Goal: Task Accomplishment & Management: Use online tool/utility

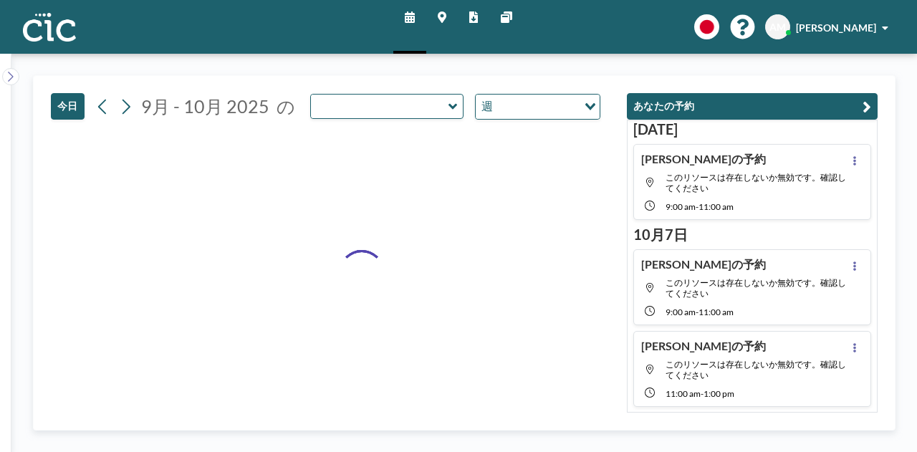
type input "Sumire"
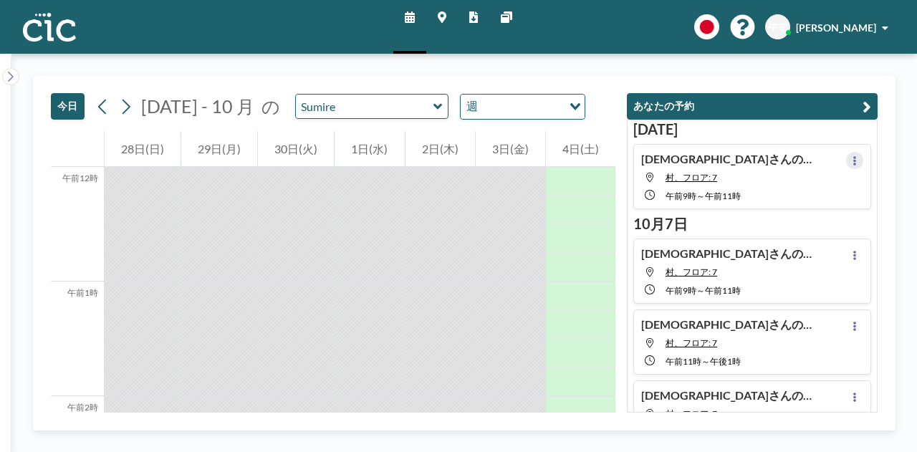
click at [851, 155] on button at bounding box center [854, 160] width 17 height 17
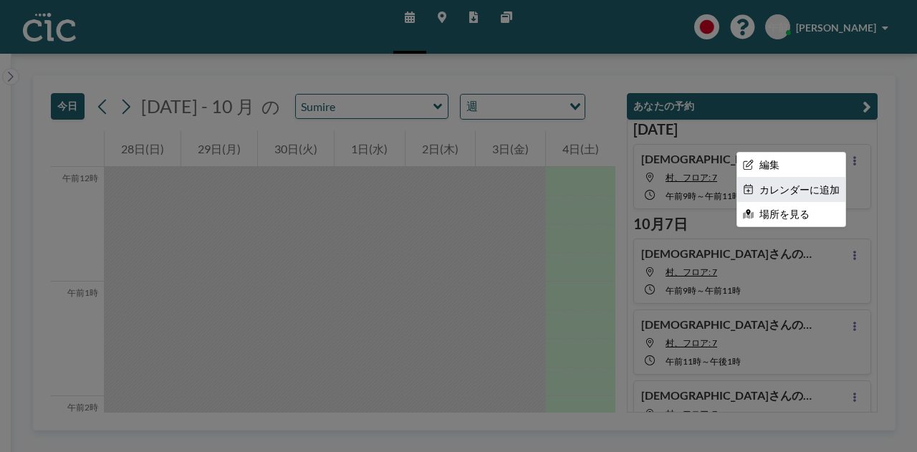
click at [810, 197] on li "カレンダーに追加" at bounding box center [791, 190] width 108 height 24
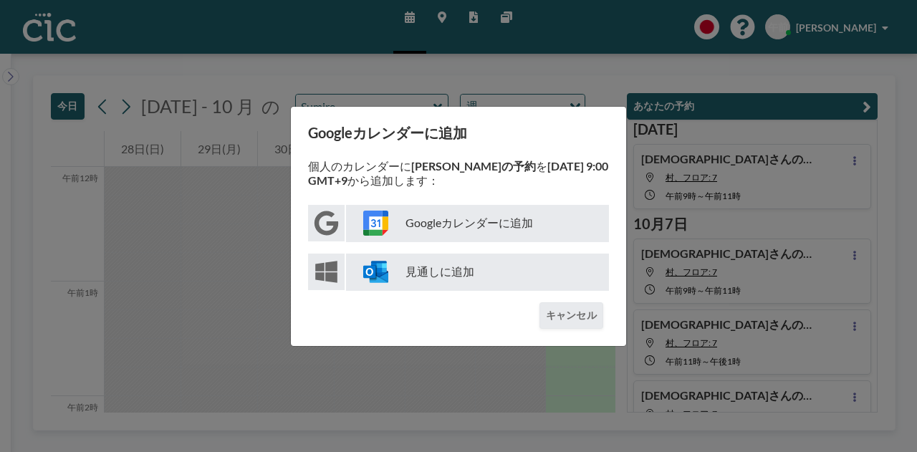
click at [477, 223] on font "Googleカレンダーに追加" at bounding box center [470, 223] width 128 height 14
click at [492, 77] on div "Googleカレンダーに追加 個人のカレンダーに [PERSON_NAME]の予約 を [DATE] 9:00 GMT+9 から追加します： Googleカレ…" at bounding box center [458, 226] width 917 height 452
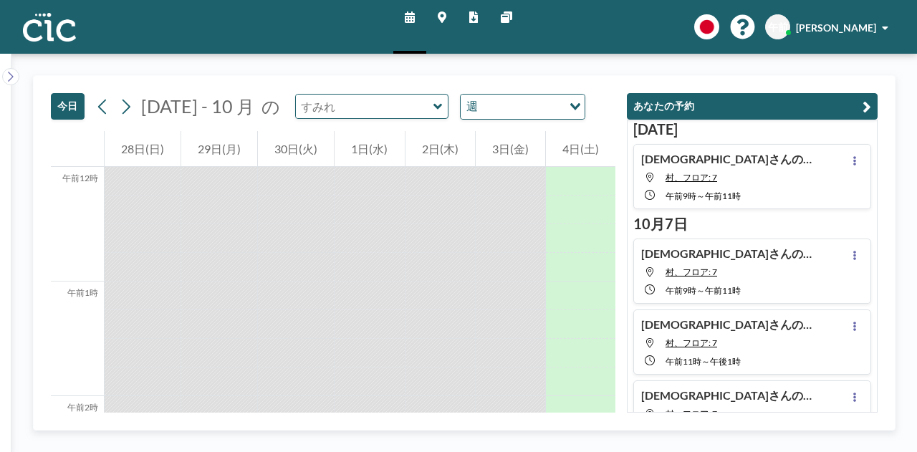
click at [414, 110] on input "text" at bounding box center [365, 107] width 138 height 24
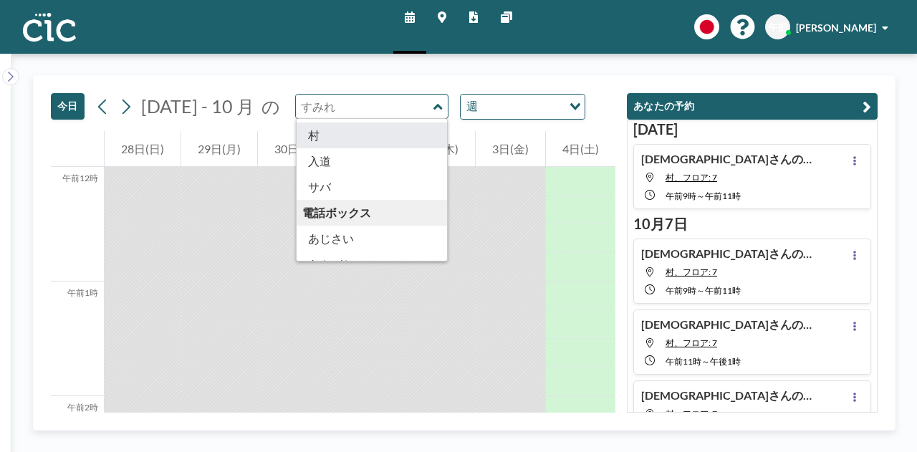
scroll to position [191, 0]
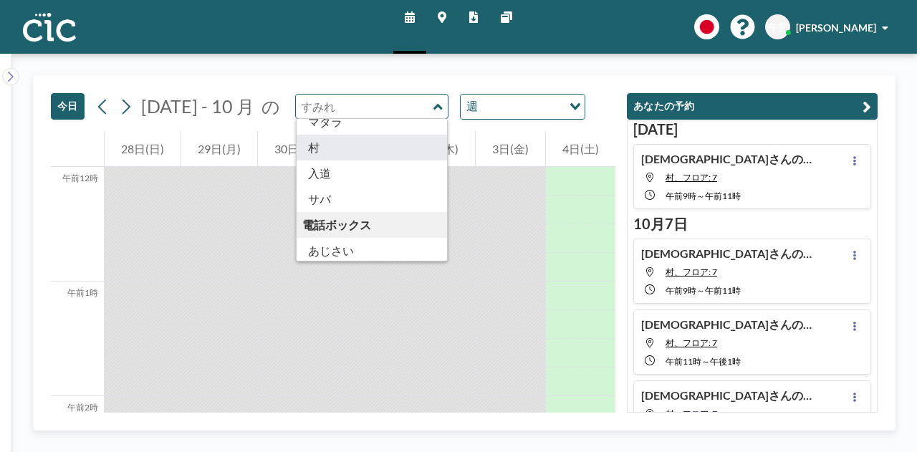
type input "Mura"
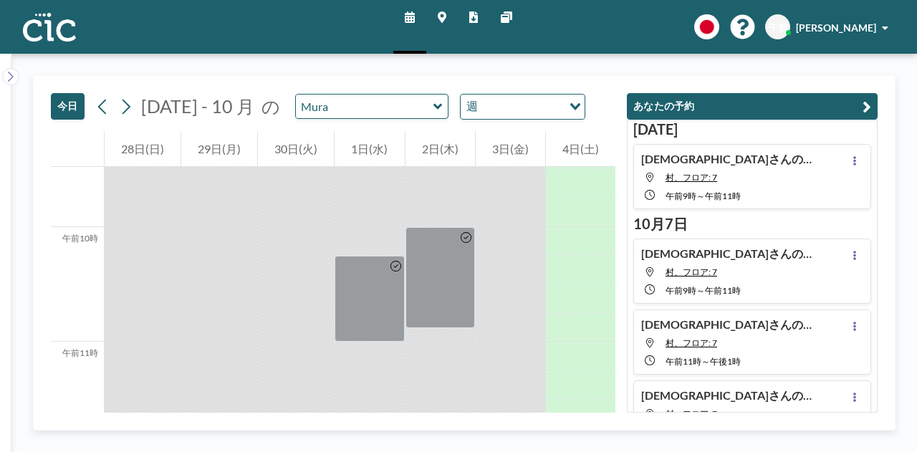
scroll to position [1100, 0]
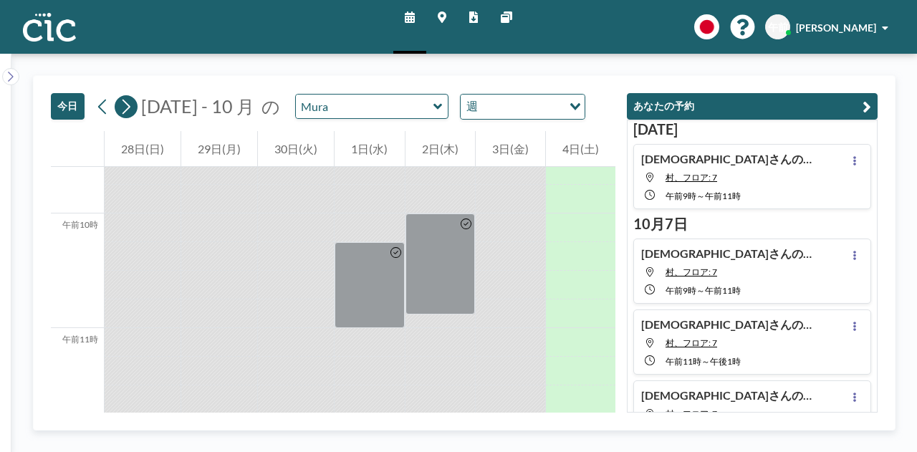
click at [131, 109] on icon at bounding box center [126, 106] width 14 height 21
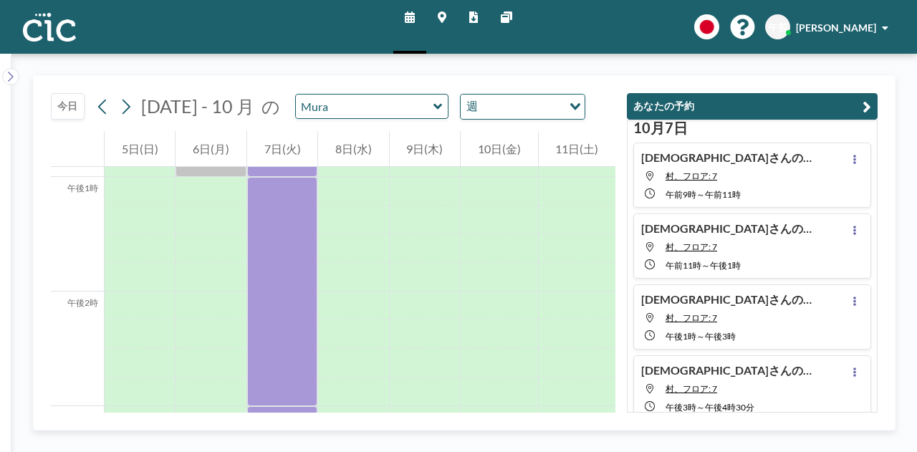
scroll to position [97, 0]
click at [852, 158] on icon at bounding box center [855, 158] width 6 height 9
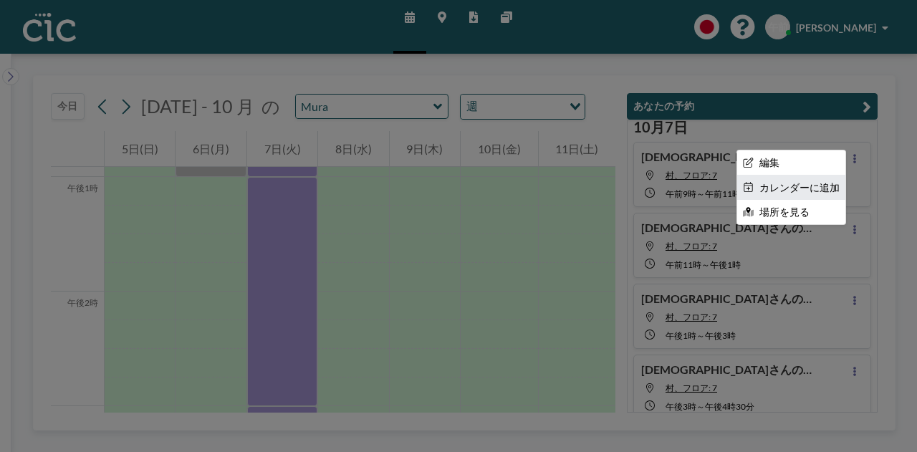
click at [811, 182] on font "カレンダーに追加" at bounding box center [800, 187] width 80 height 12
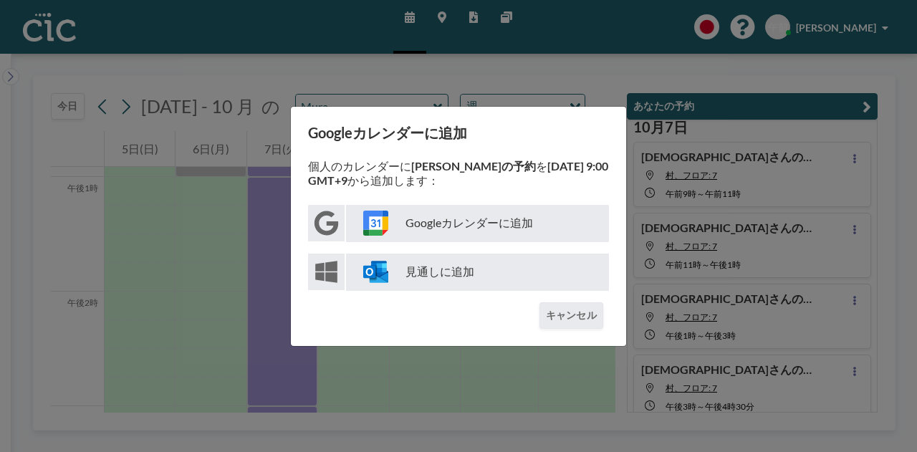
click at [474, 224] on font "Googleカレンダーに追加" at bounding box center [470, 223] width 128 height 14
click at [600, 84] on div "Googleカレンダーに追加 個人のカレンダーに [PERSON_NAME]の予約 を [DATE] 9:00 GMT+9 から追加します： Googleカレ…" at bounding box center [458, 226] width 917 height 452
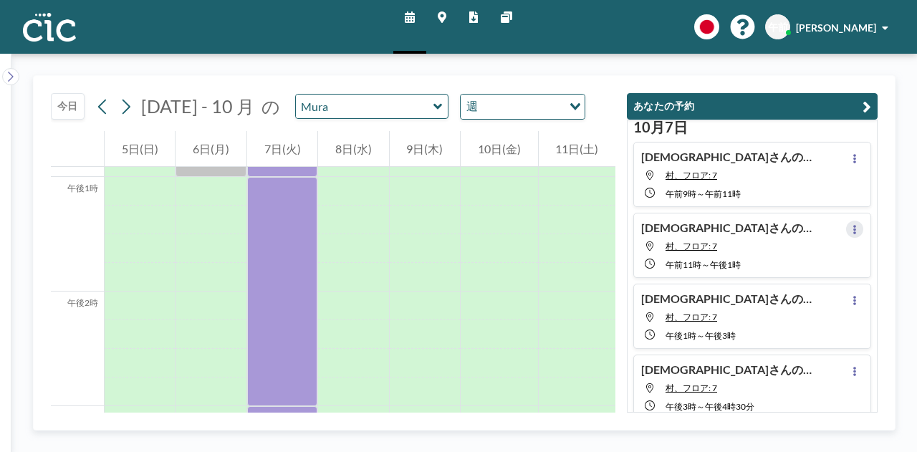
click at [854, 224] on button at bounding box center [854, 229] width 17 height 17
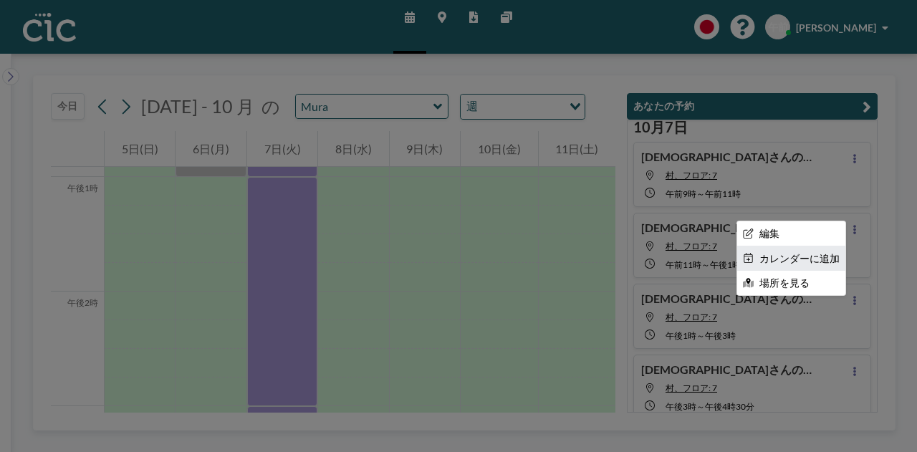
click at [784, 252] on font "カレンダーに追加" at bounding box center [800, 258] width 80 height 12
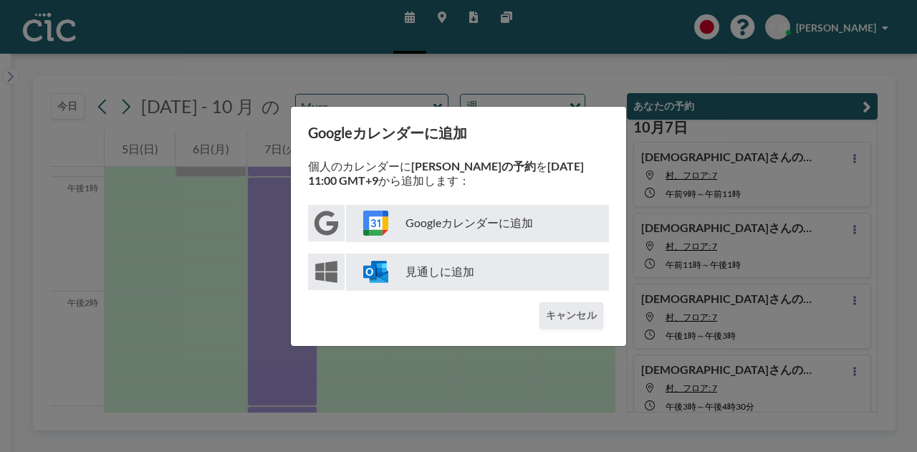
drag, startPoint x: 509, startPoint y: 227, endPoint x: 436, endPoint y: 221, distance: 74.0
click at [436, 221] on font "Googleカレンダーに追加" at bounding box center [470, 223] width 128 height 14
click at [550, 67] on div "Googleカレンダーに追加 個人のカレンダーに [PERSON_NAME]の予約 を [DATE] 11:00 GMT+9 から追加します： Googleカ…" at bounding box center [458, 226] width 917 height 452
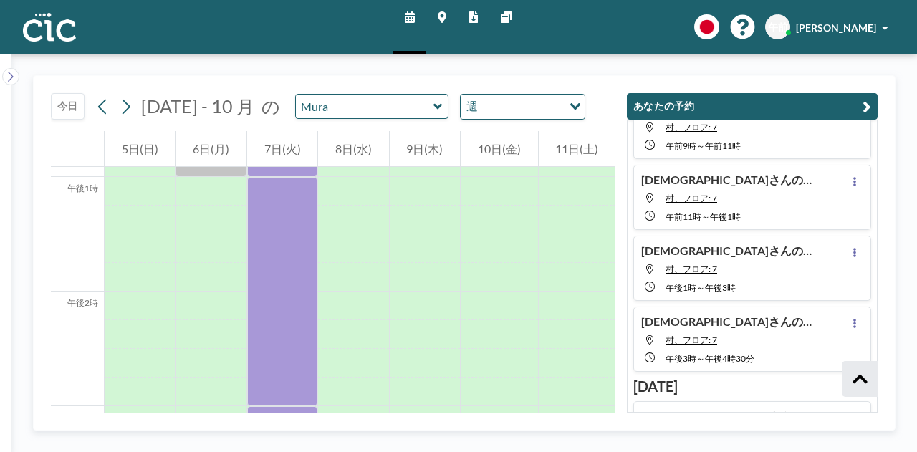
scroll to position [145, 0]
click at [853, 252] on icon at bounding box center [854, 251] width 3 height 9
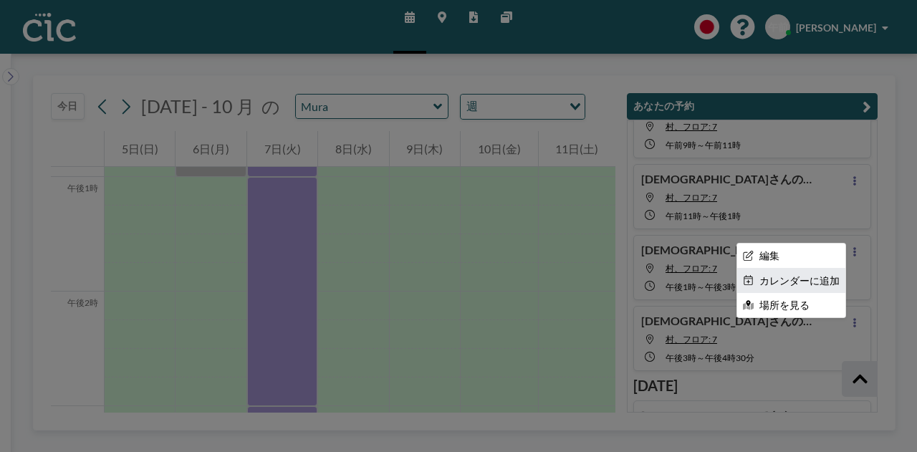
click at [782, 281] on font "カレンダーに追加" at bounding box center [800, 280] width 80 height 12
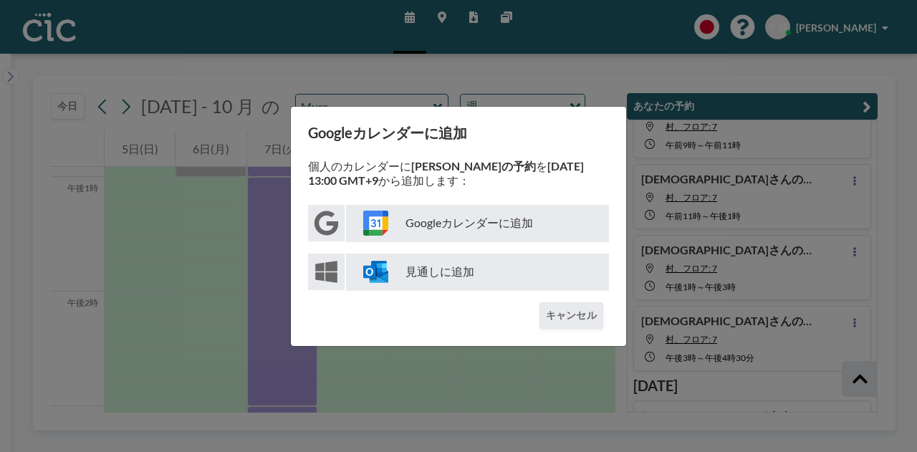
click at [436, 211] on p "Googleカレンダーに追加" at bounding box center [477, 223] width 263 height 37
click at [673, 132] on div "Googleカレンダーに追加 個人のカレンダーに [PERSON_NAME]の予約 を [DATE] 13:00 GMT+9 から追加します： Googleカ…" at bounding box center [458, 226] width 917 height 452
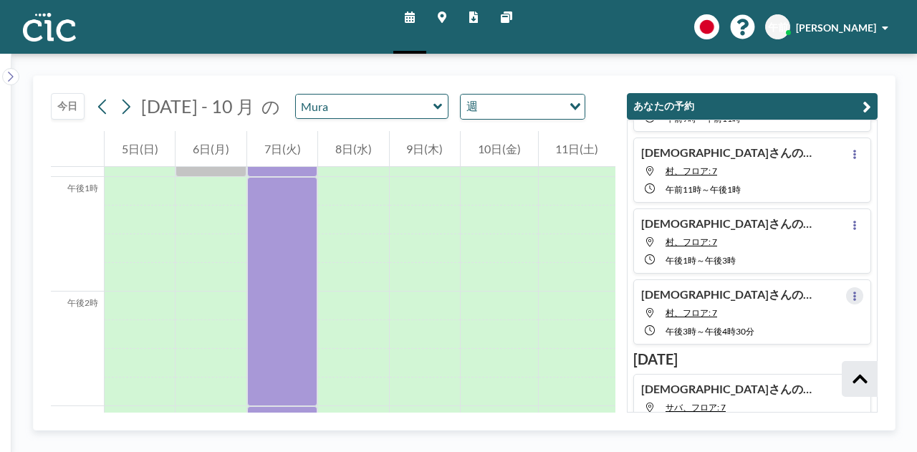
scroll to position [173, 0]
click at [846, 292] on button at bounding box center [854, 295] width 17 height 17
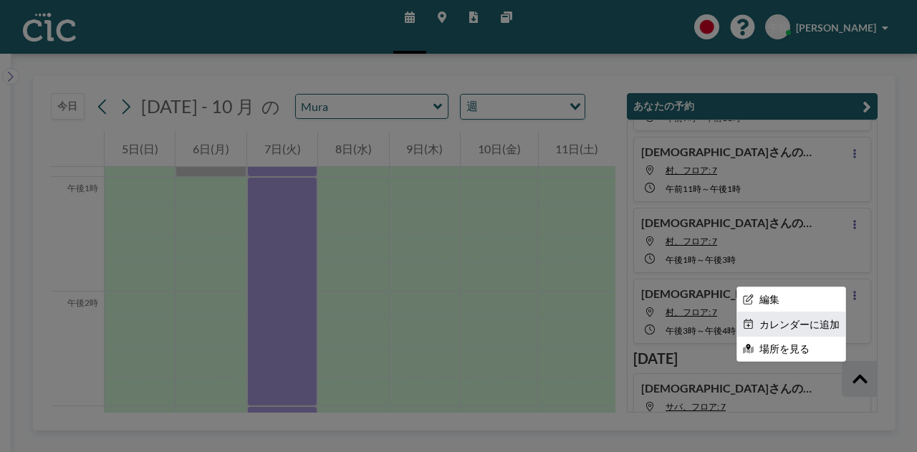
click at [763, 318] on font "カレンダーに追加" at bounding box center [800, 324] width 80 height 12
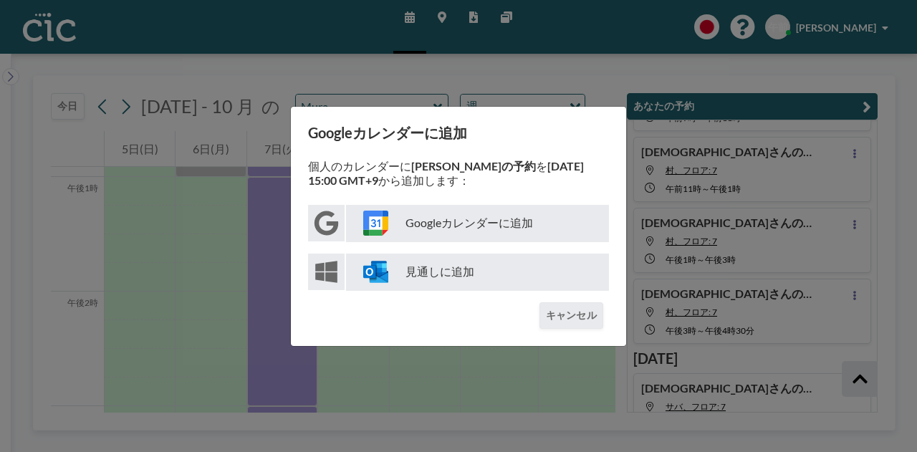
click at [448, 226] on font "Googleカレンダーに追加" at bounding box center [470, 223] width 128 height 14
click at [509, 48] on div "Googleカレンダーに追加 個人のカレンダーに [PERSON_NAME]の予約 を [DATE] 15:00 GMT+9 から追加します： Googleカ…" at bounding box center [458, 226] width 917 height 452
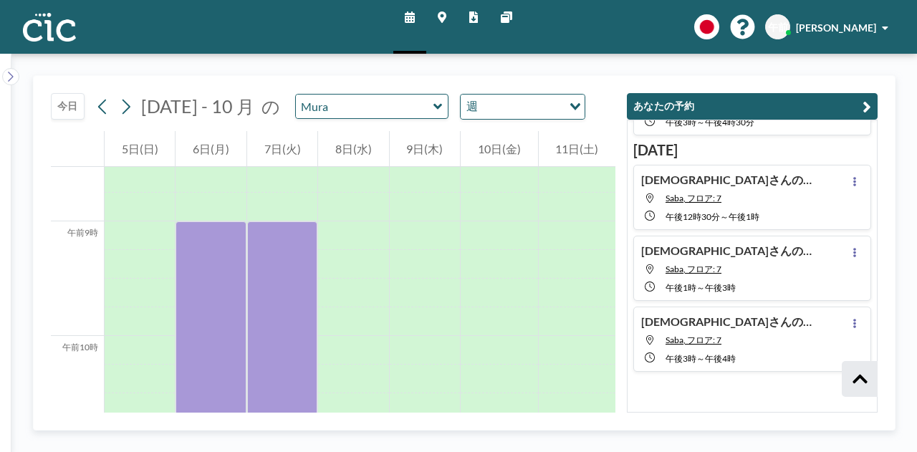
scroll to position [381, 0]
